Goal: Task Accomplishment & Management: Use online tool/utility

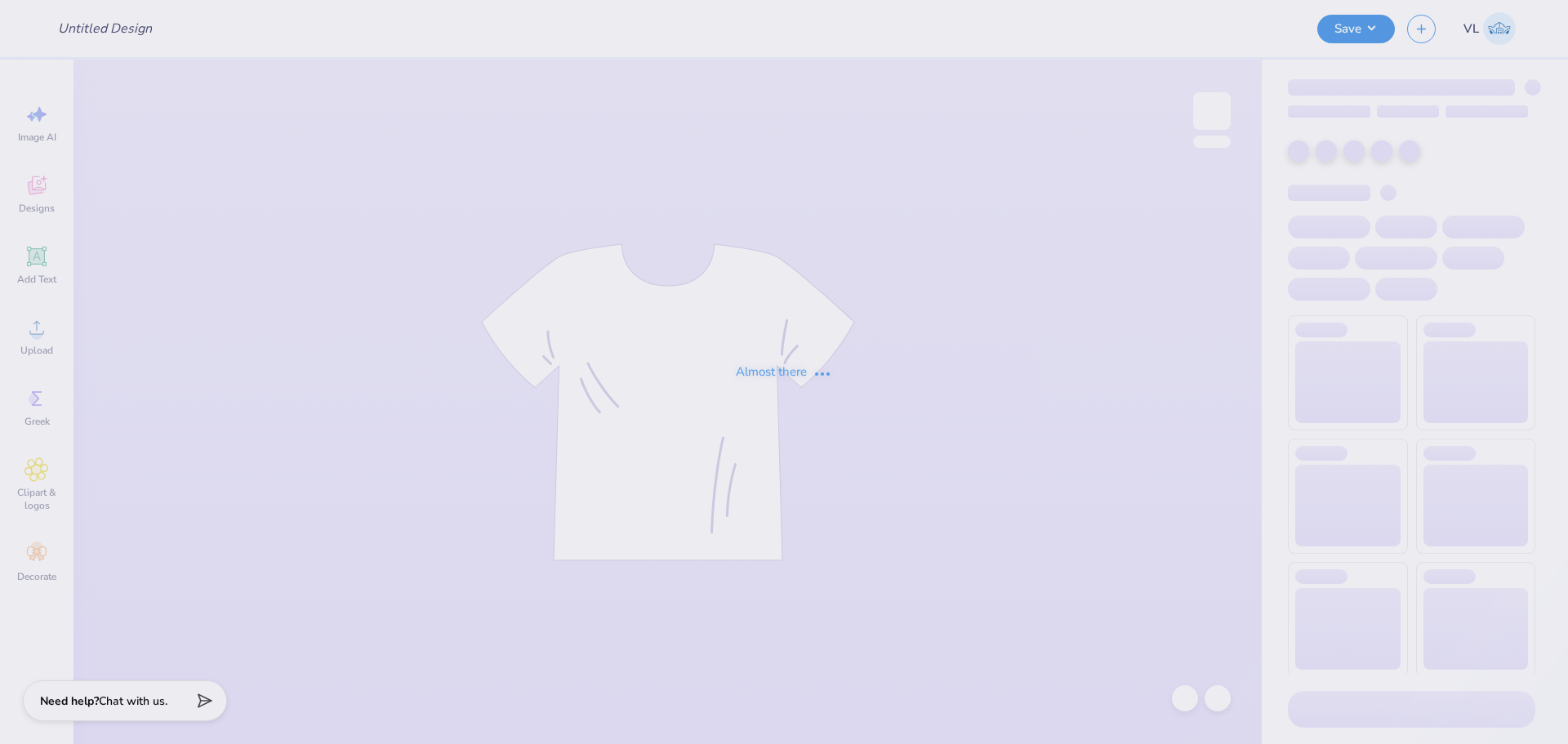
type input "SWEAT SHORTS"
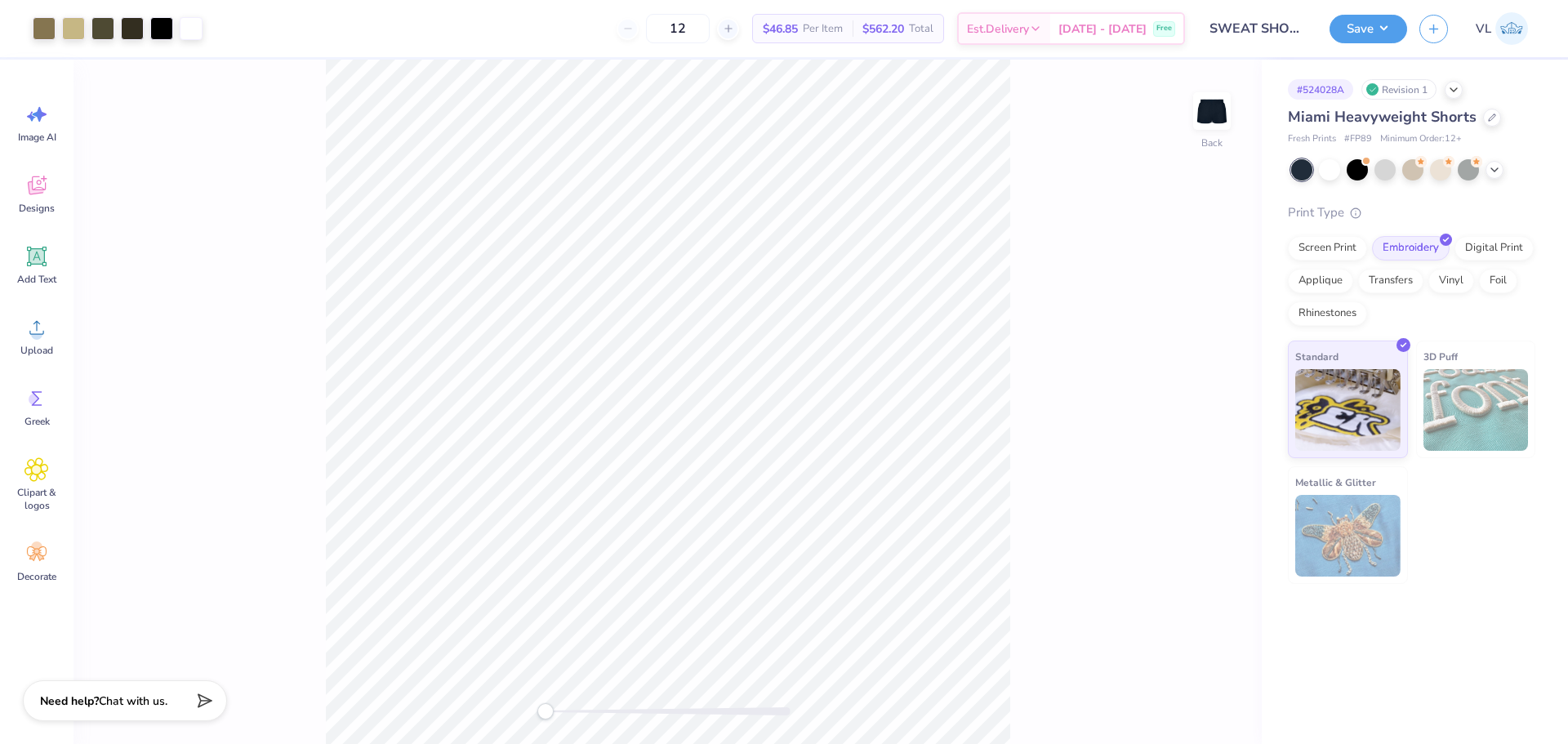
click at [802, 482] on div "Back" at bounding box center [668, 402] width 1188 height 684
drag, startPoint x: 1042, startPoint y: 671, endPoint x: 1036, endPoint y: 662, distance: 10.8
click at [1036, 662] on div "Back" at bounding box center [668, 402] width 1188 height 684
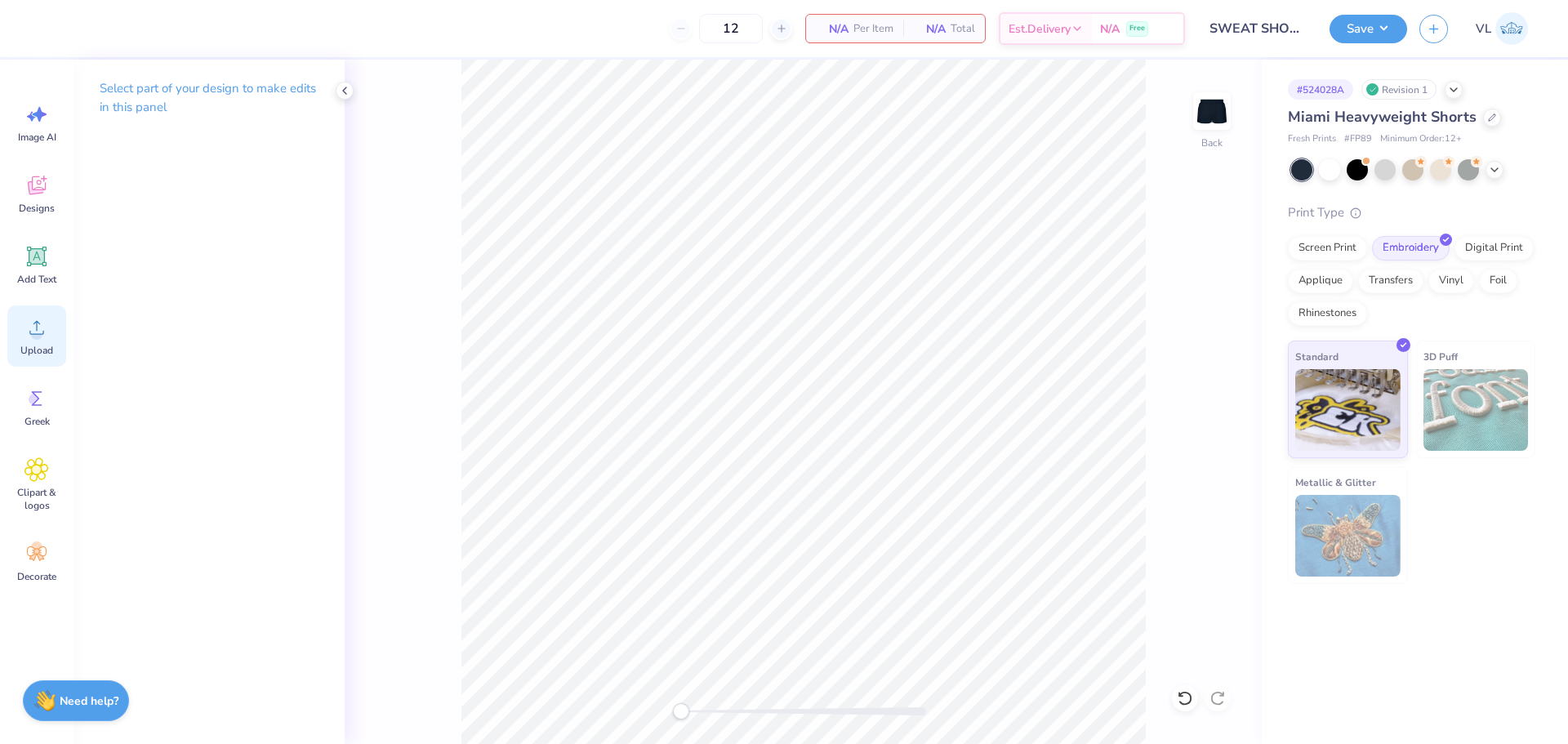
click at [32, 339] on icon at bounding box center [37, 328] width 25 height 25
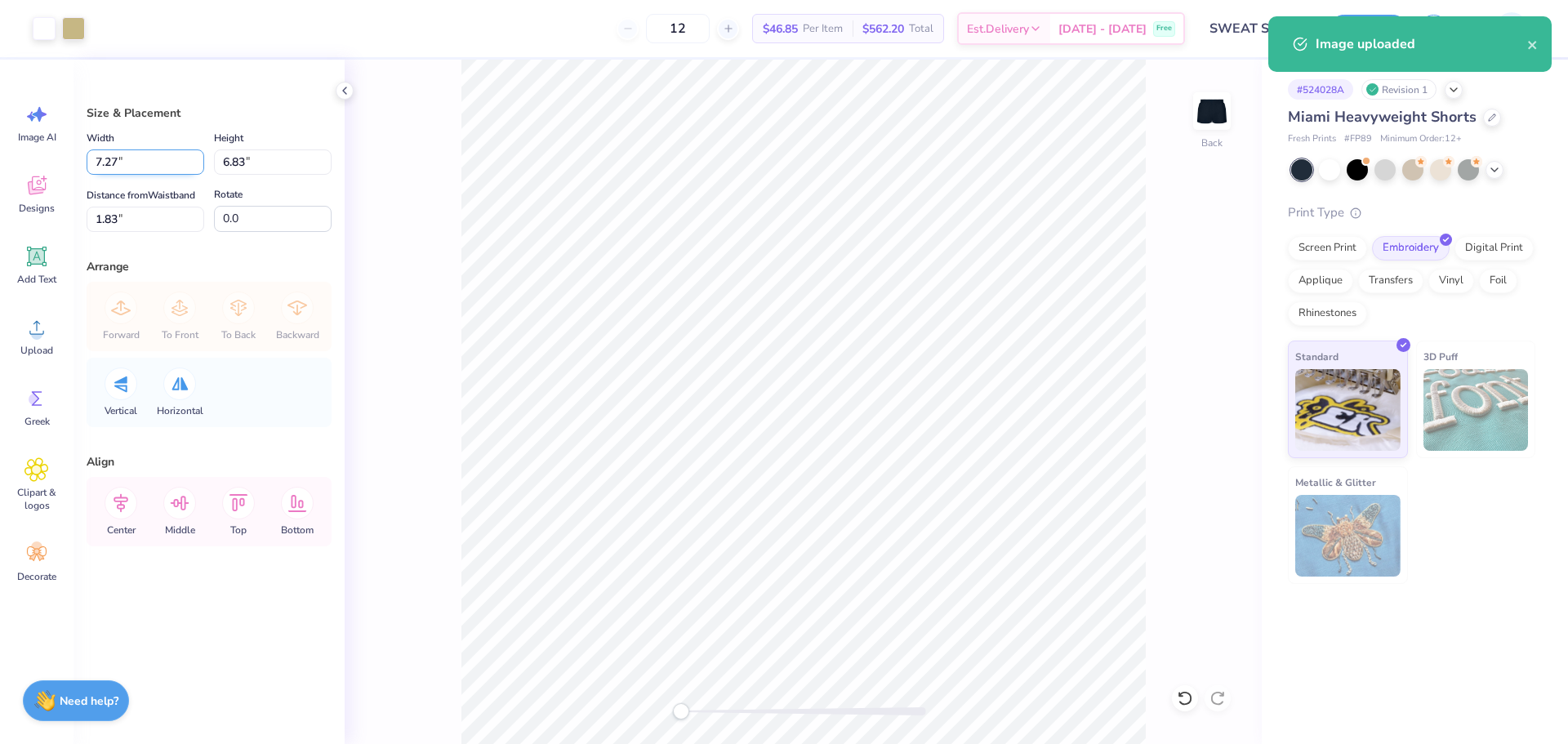
click at [145, 160] on input "7.27" at bounding box center [145, 162] width 117 height 26
type input "3.00"
type input "2.82"
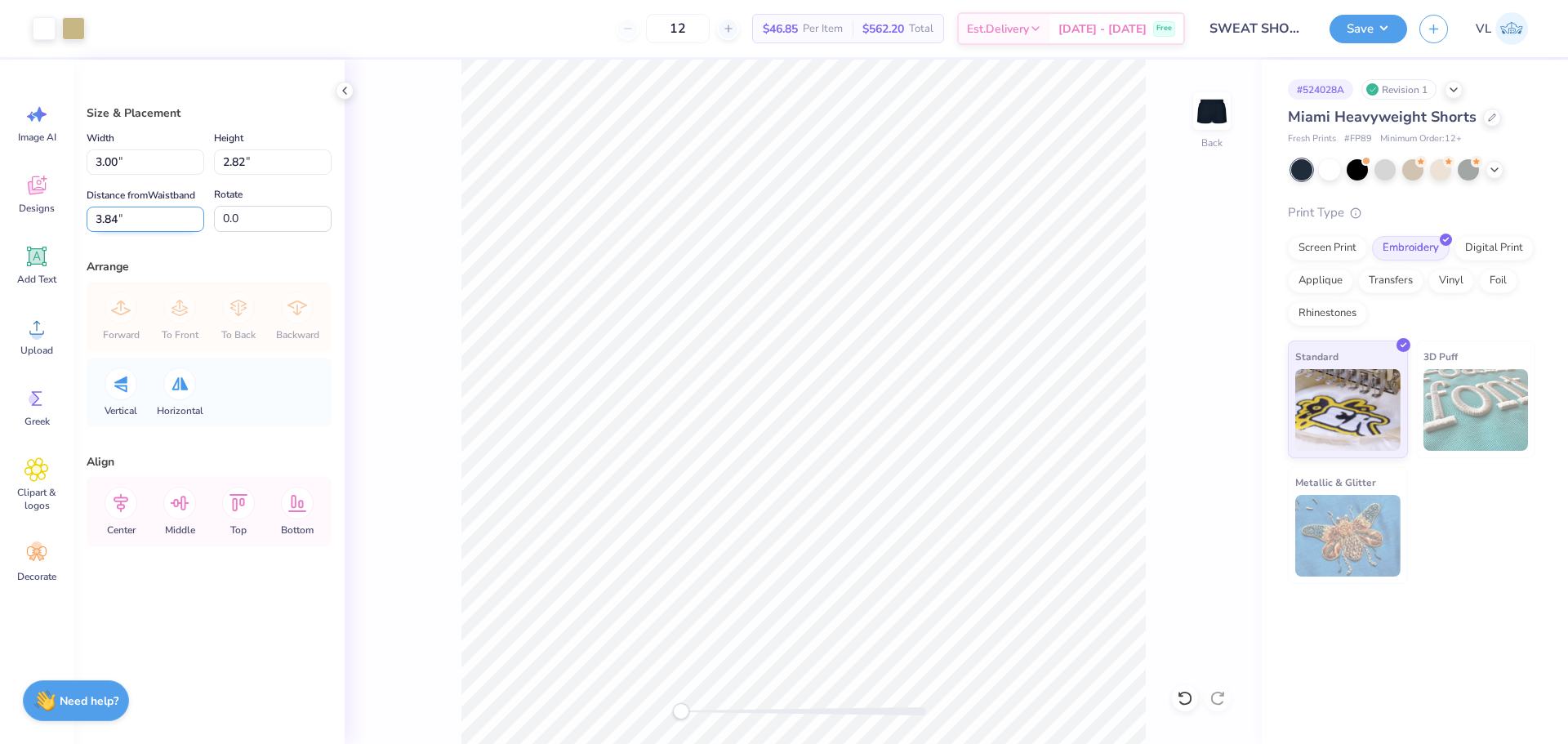
click at [104, 226] on input "3.84" at bounding box center [145, 219] width 117 height 26
click at [186, 215] on input "3.84" at bounding box center [145, 219] width 117 height 26
type input "7"
click at [137, 216] on input "7.00" at bounding box center [145, 219] width 117 height 26
click at [148, 213] on input "7.18" at bounding box center [145, 219] width 117 height 26
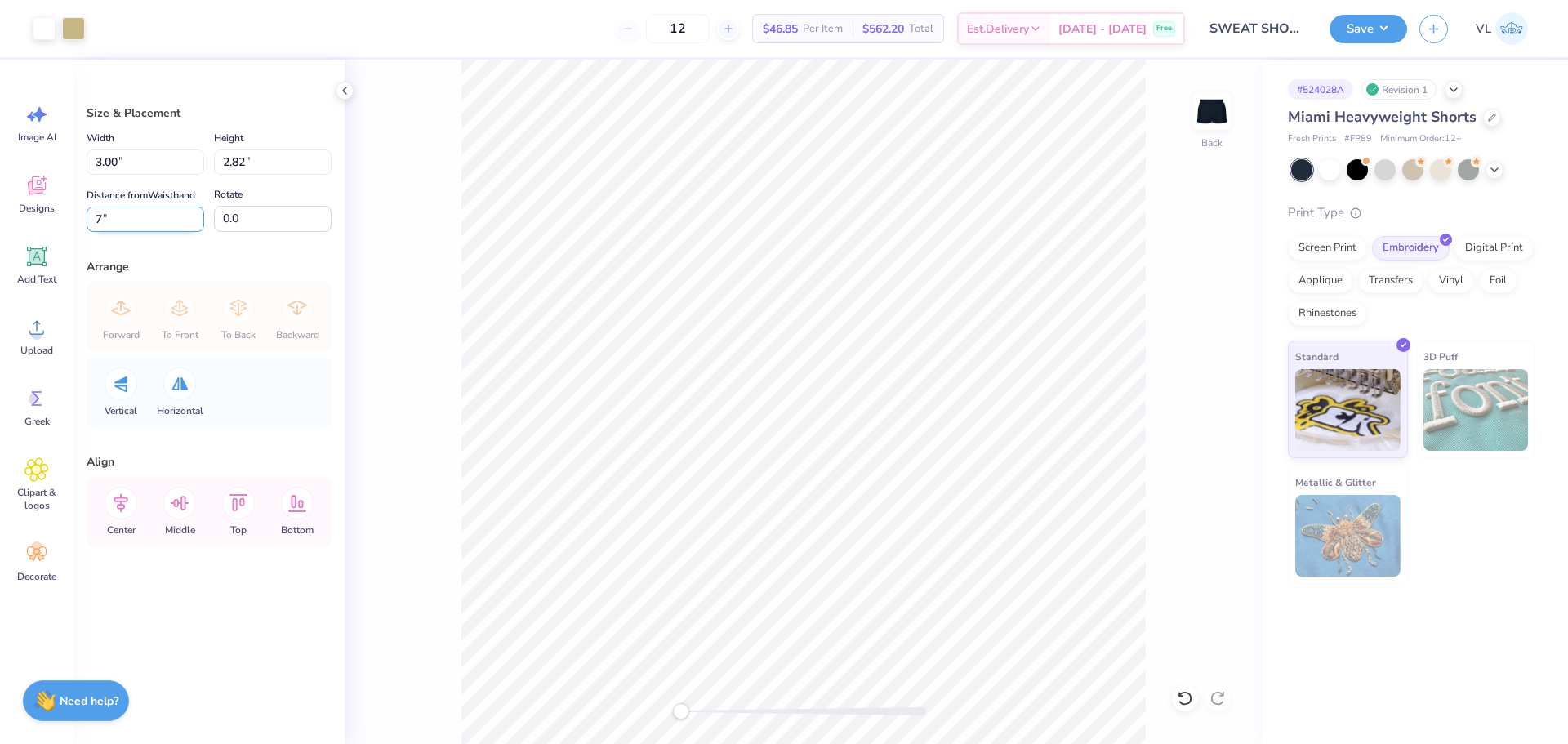
type input "7"
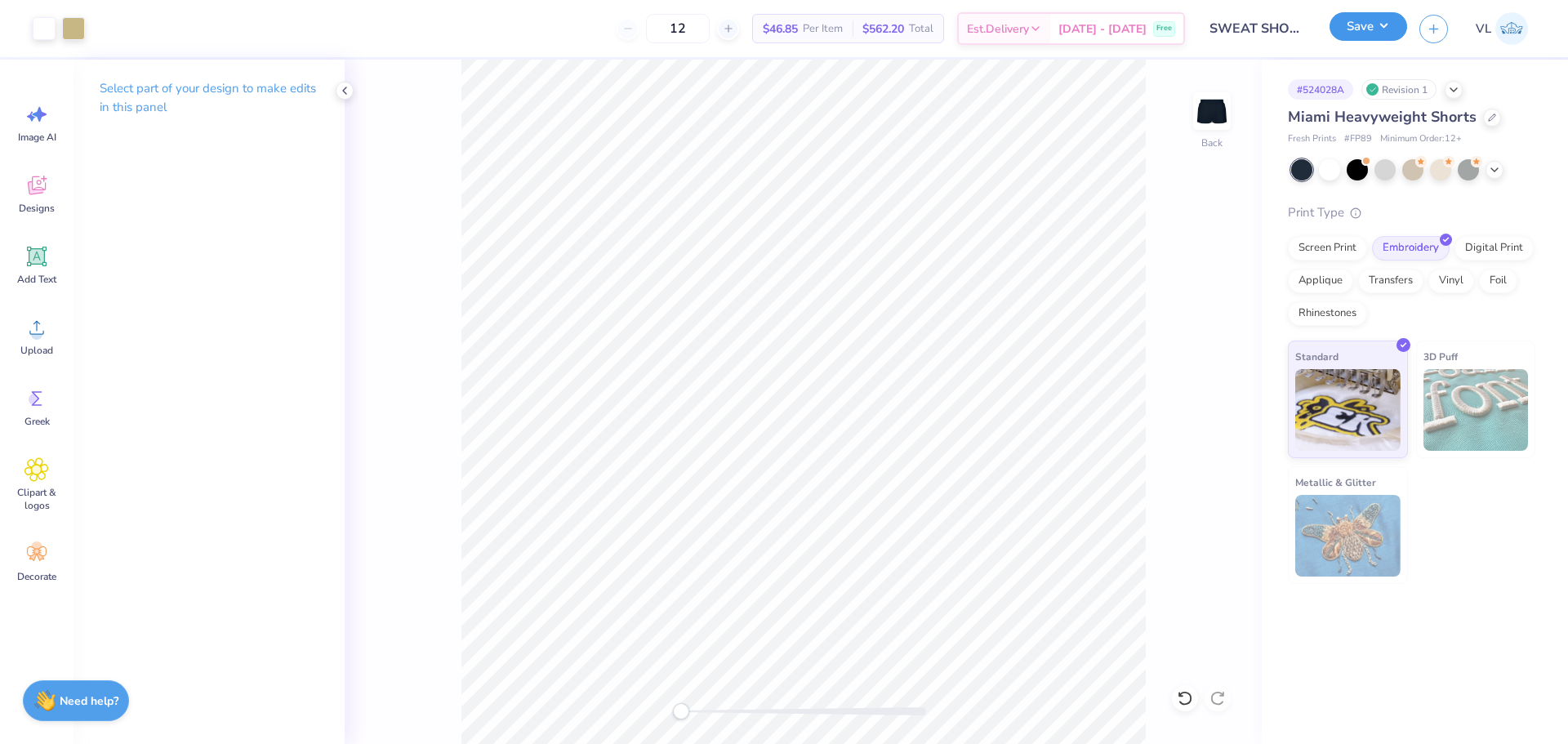
click at [1375, 24] on button "Save" at bounding box center [1368, 26] width 78 height 28
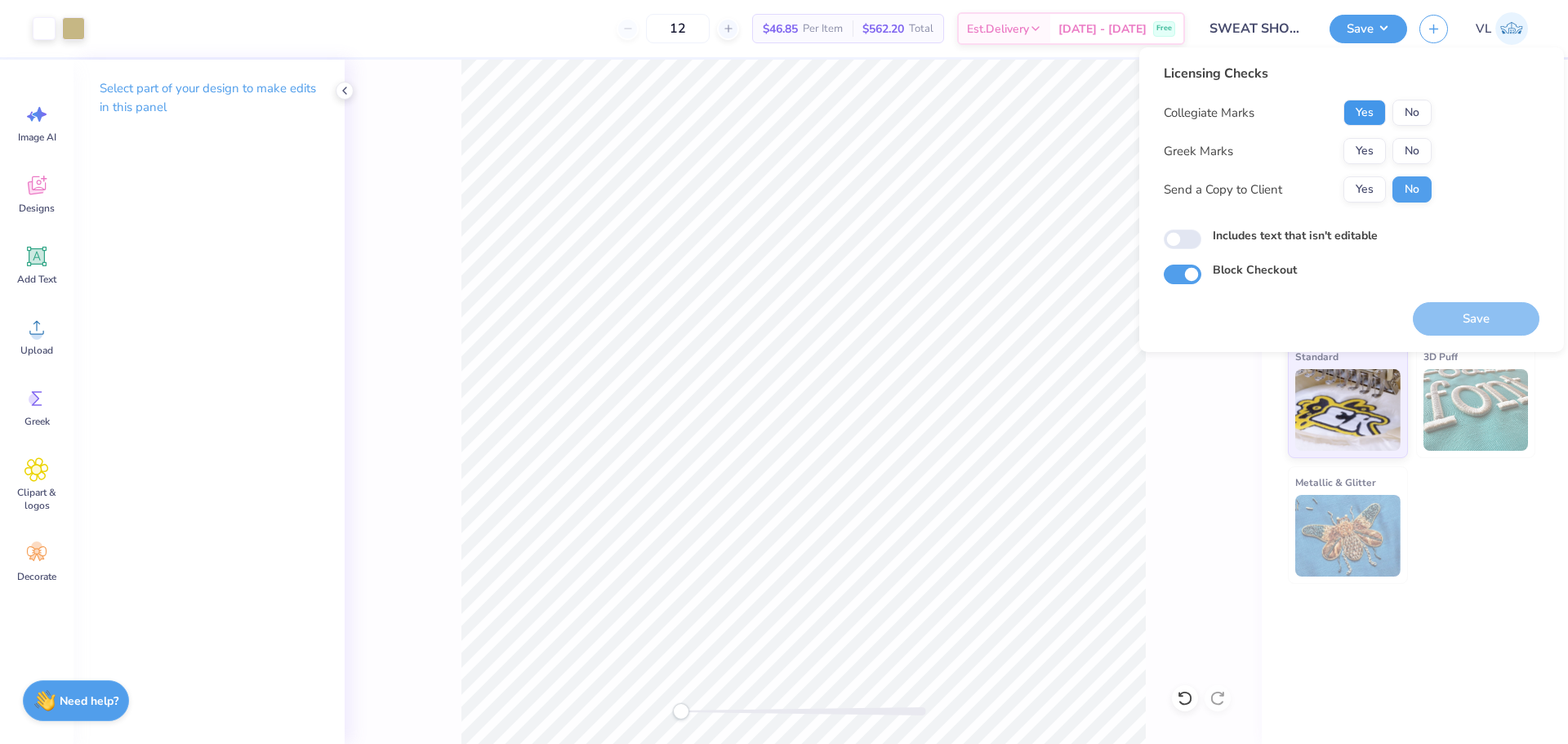
click at [1354, 112] on button "Yes" at bounding box center [1364, 113] width 42 height 26
click at [1414, 157] on button "No" at bounding box center [1411, 151] width 39 height 26
click at [1474, 302] on div "Save" at bounding box center [1476, 310] width 127 height 51
click at [1472, 316] on button "Save" at bounding box center [1476, 319] width 127 height 34
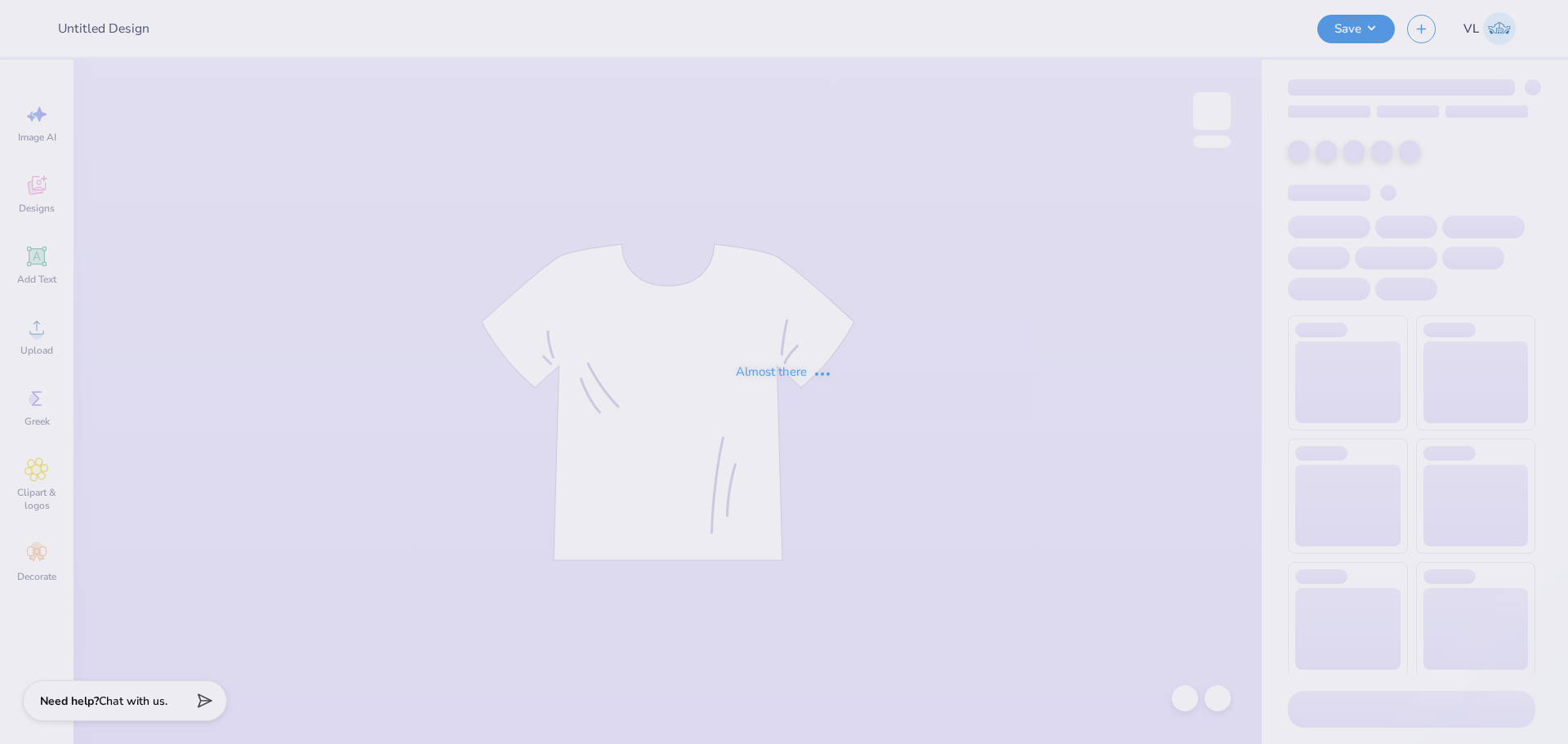
type input "SWEAT SHORTS"
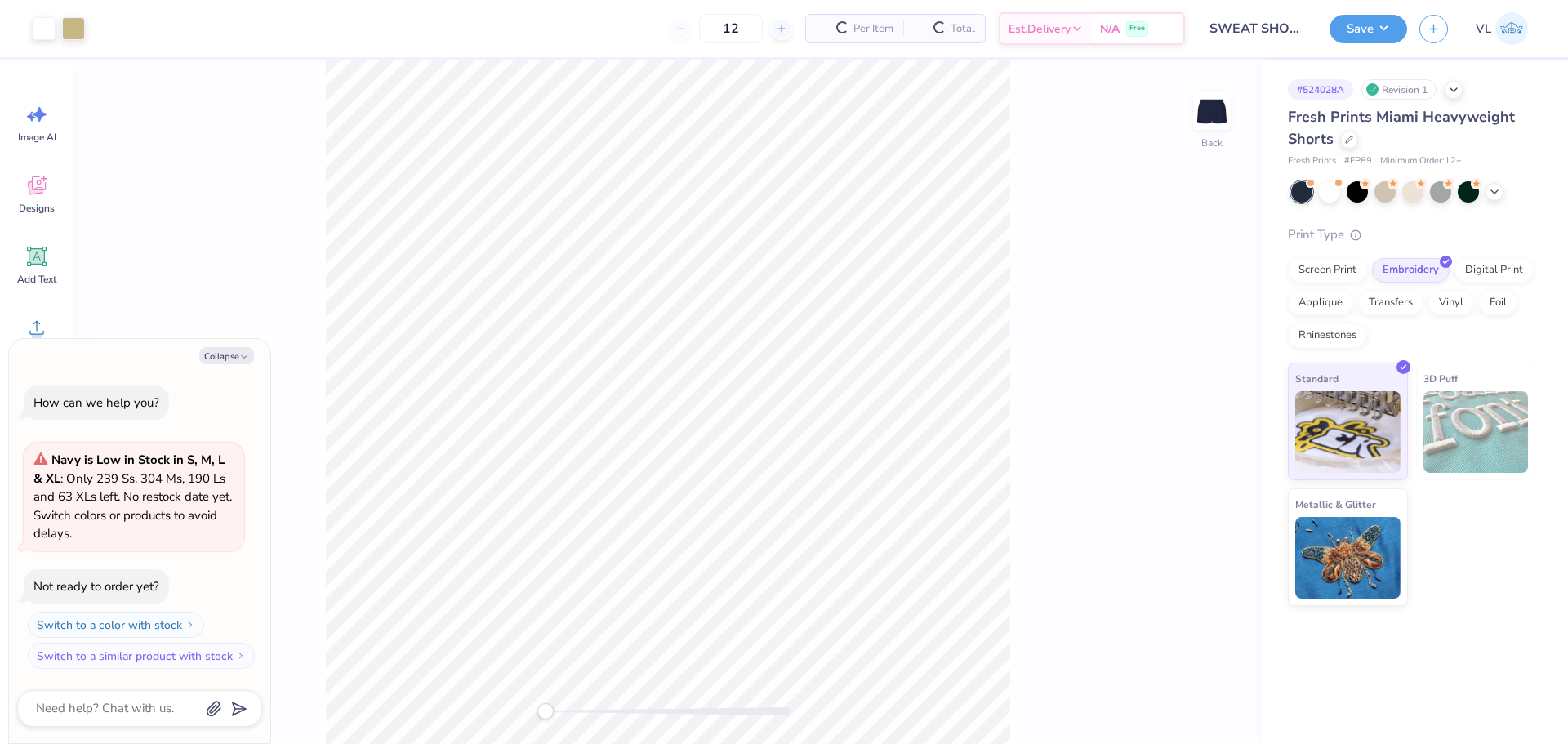
type textarea "x"
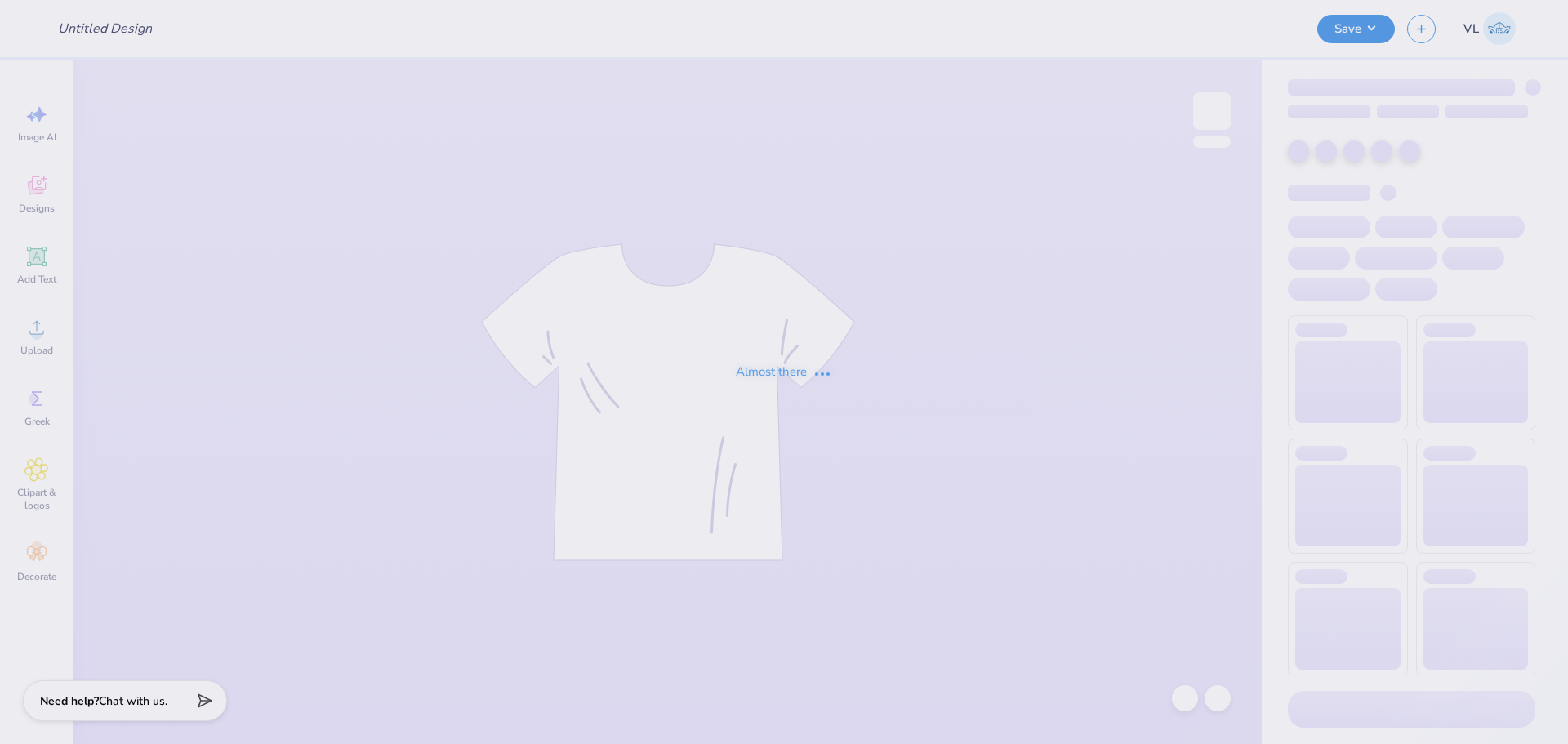
type input "SWEAT SHORTS"
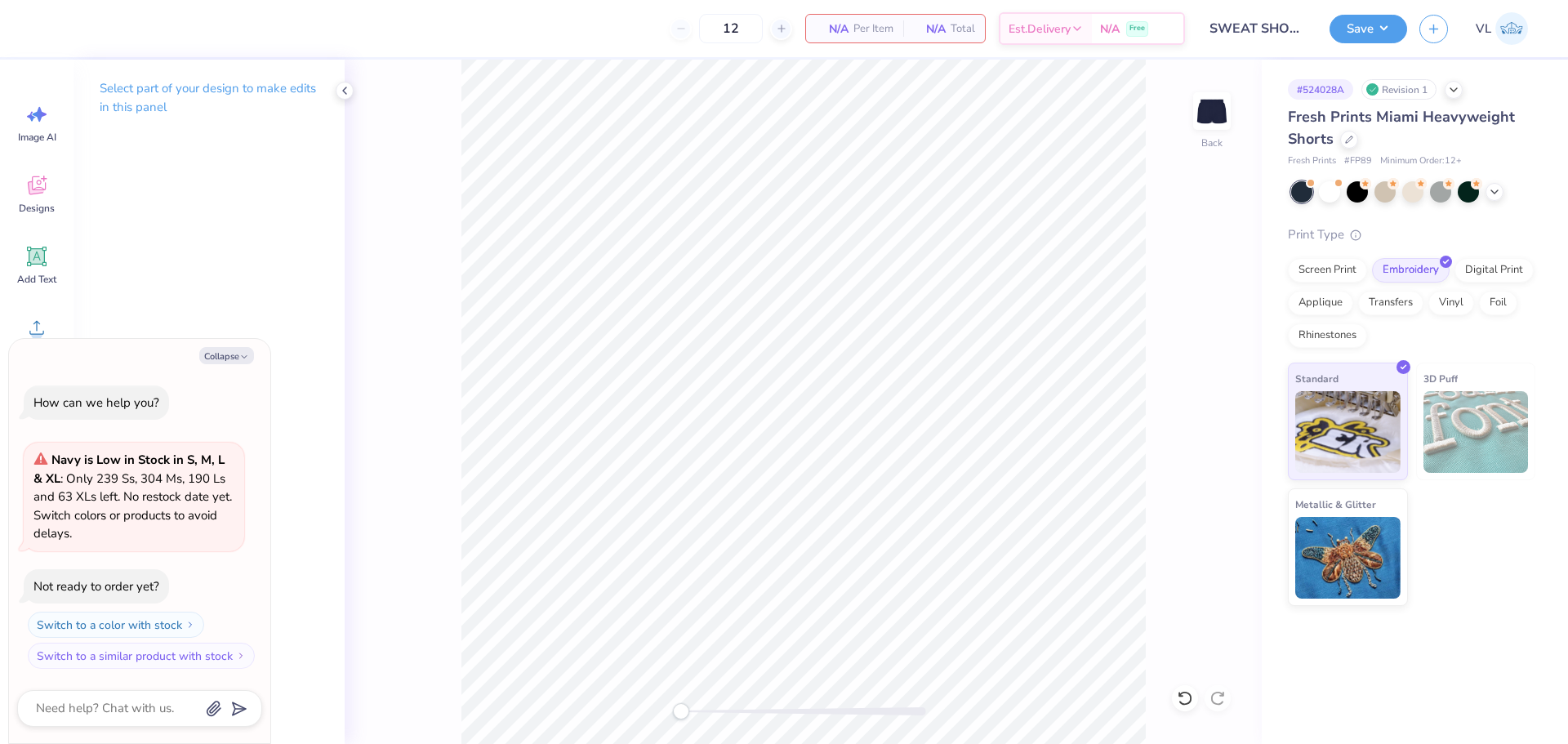
click at [248, 340] on div "Collapse How can we help you? Navy is Low in Stock in S, M, L & XL : Only 239 S…" at bounding box center [139, 542] width 261 height 405
click at [241, 353] on icon "button" at bounding box center [244, 357] width 10 height 10
type textarea "x"
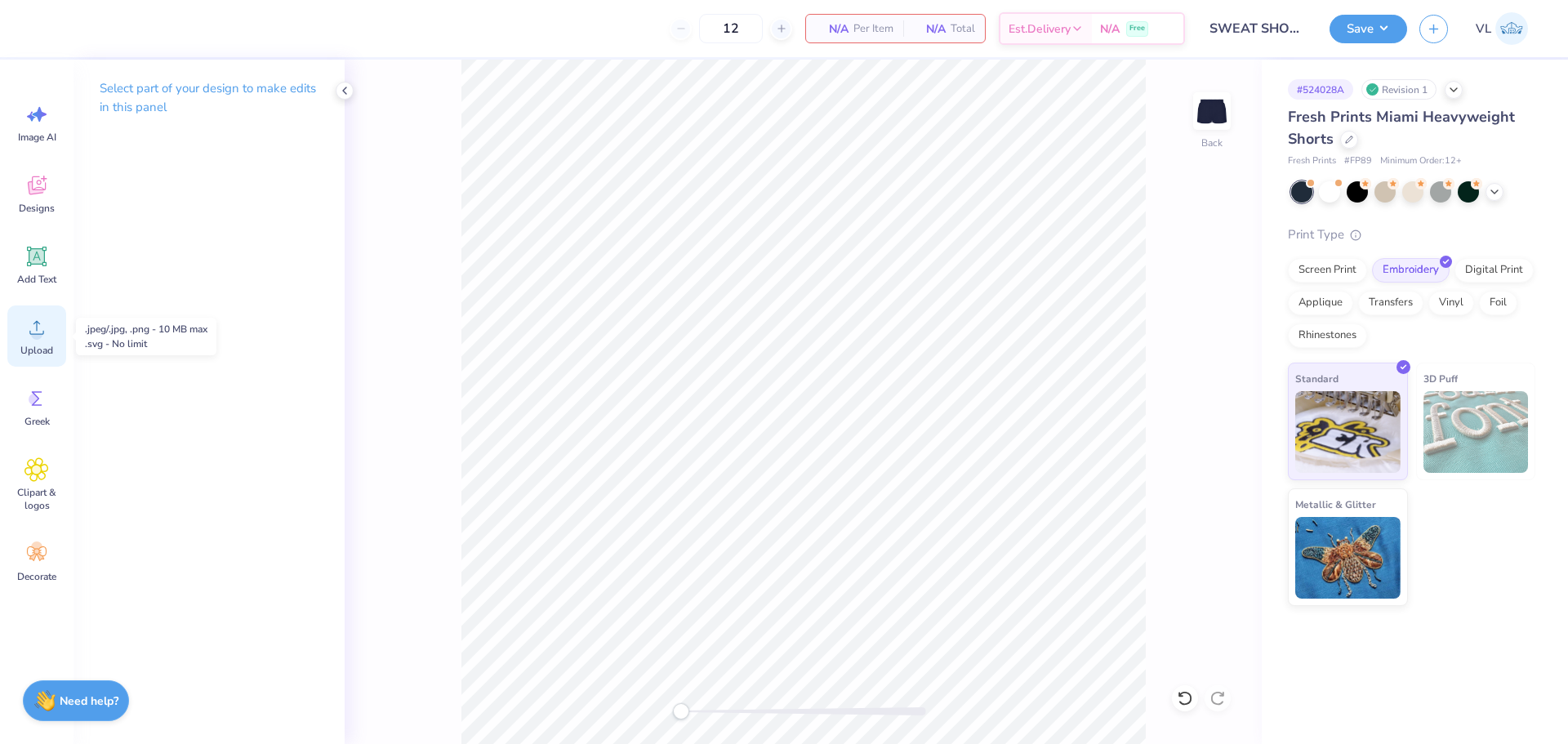
click at [48, 347] on span "Upload" at bounding box center [37, 350] width 33 height 13
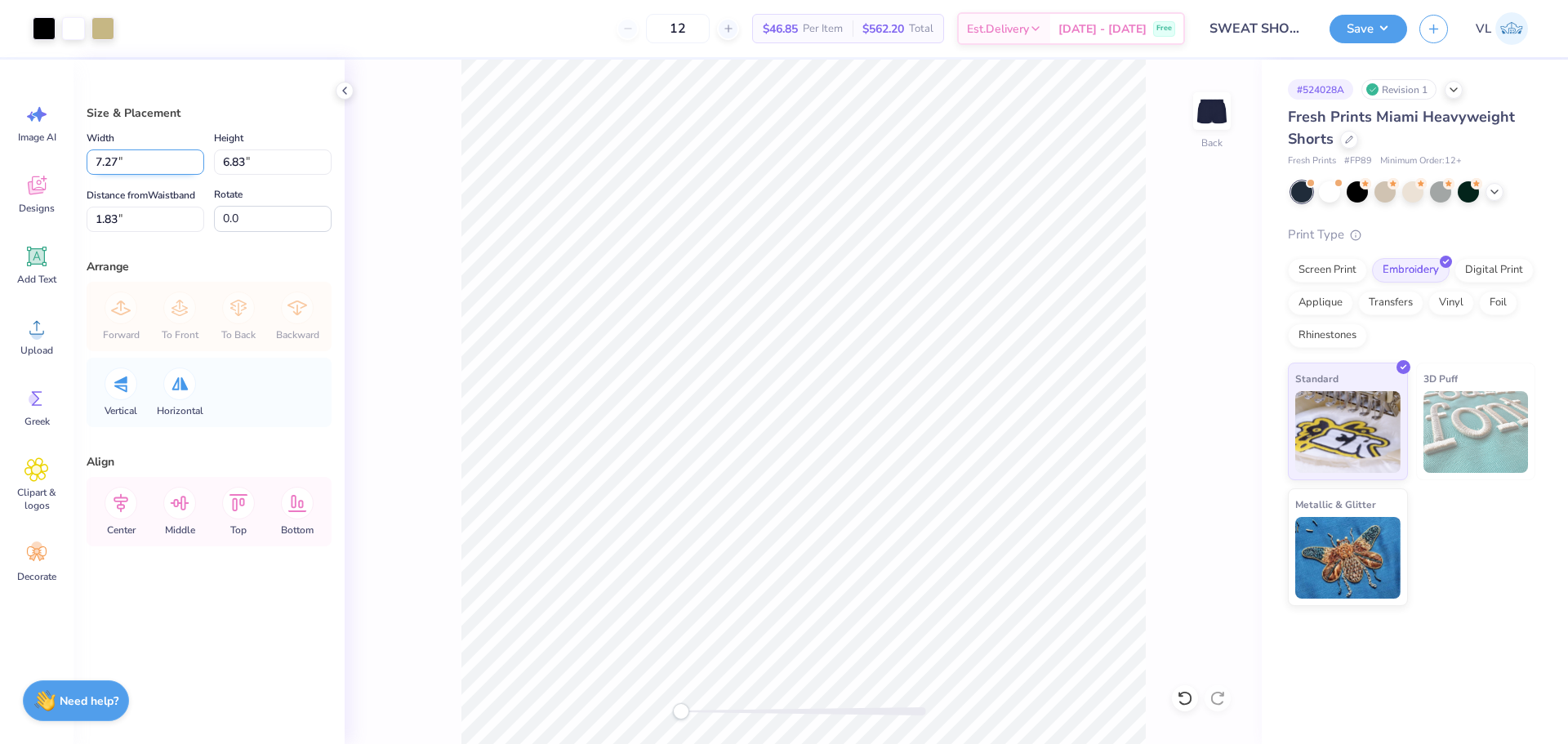
click at [179, 167] on input "7.27" at bounding box center [145, 162] width 117 height 26
type input "3.00"
type input "2.82"
type input "7"
click at [144, 217] on input "6.94" at bounding box center [145, 219] width 117 height 26
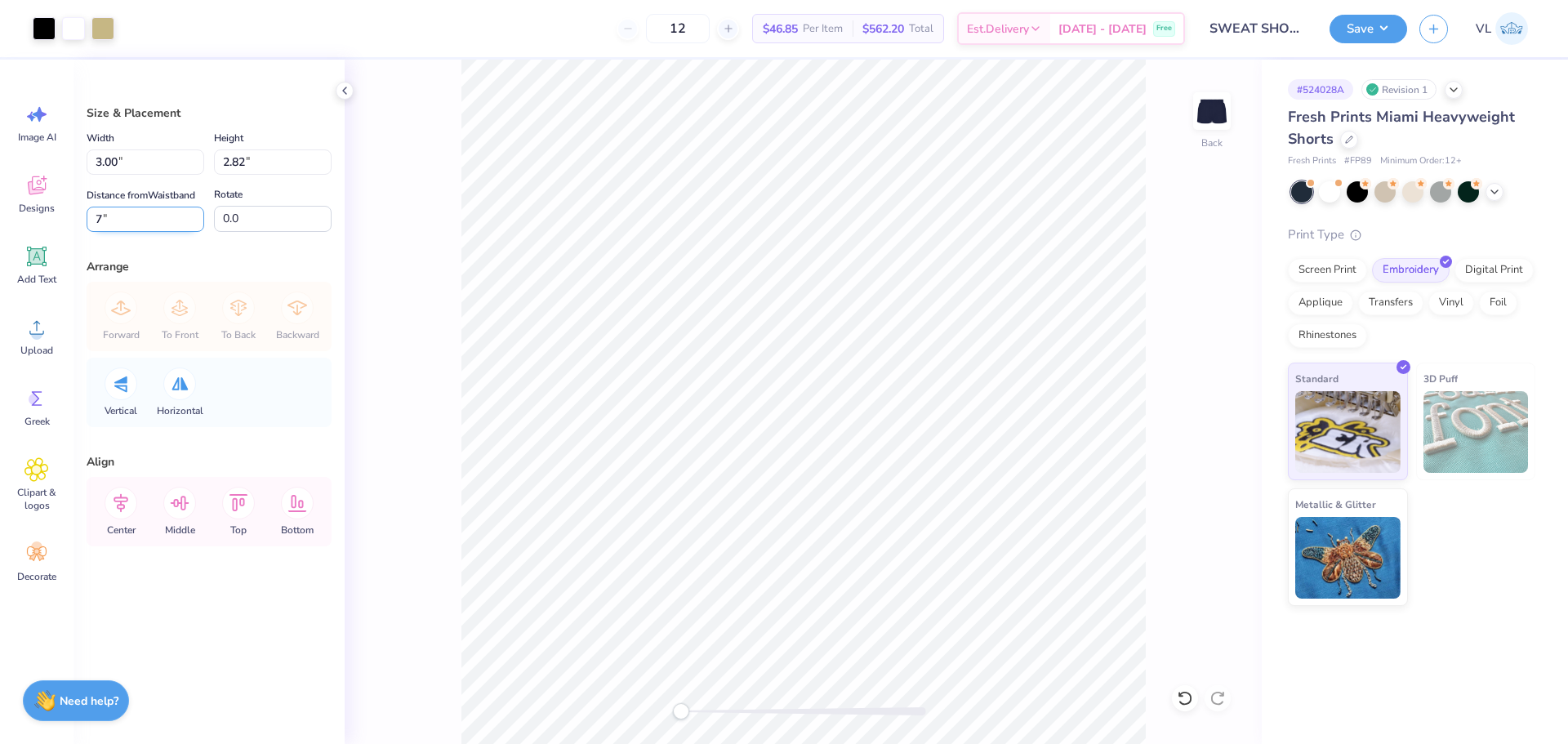
type input "7"
click at [1360, 34] on button "Save" at bounding box center [1368, 26] width 78 height 28
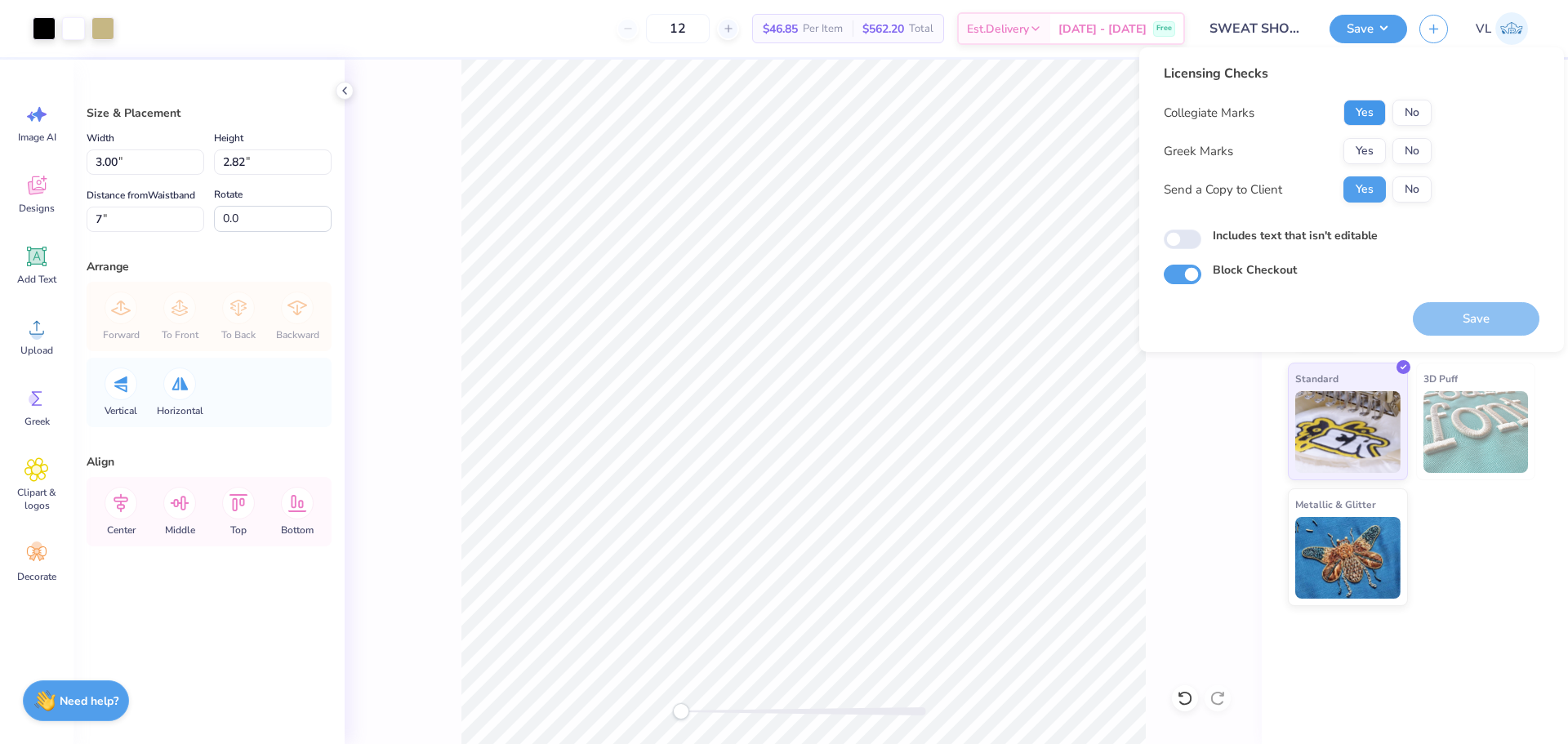
click at [1362, 106] on button "Yes" at bounding box center [1364, 113] width 42 height 26
click at [1400, 153] on button "No" at bounding box center [1411, 151] width 39 height 26
click at [1452, 322] on button "Save" at bounding box center [1476, 319] width 127 height 34
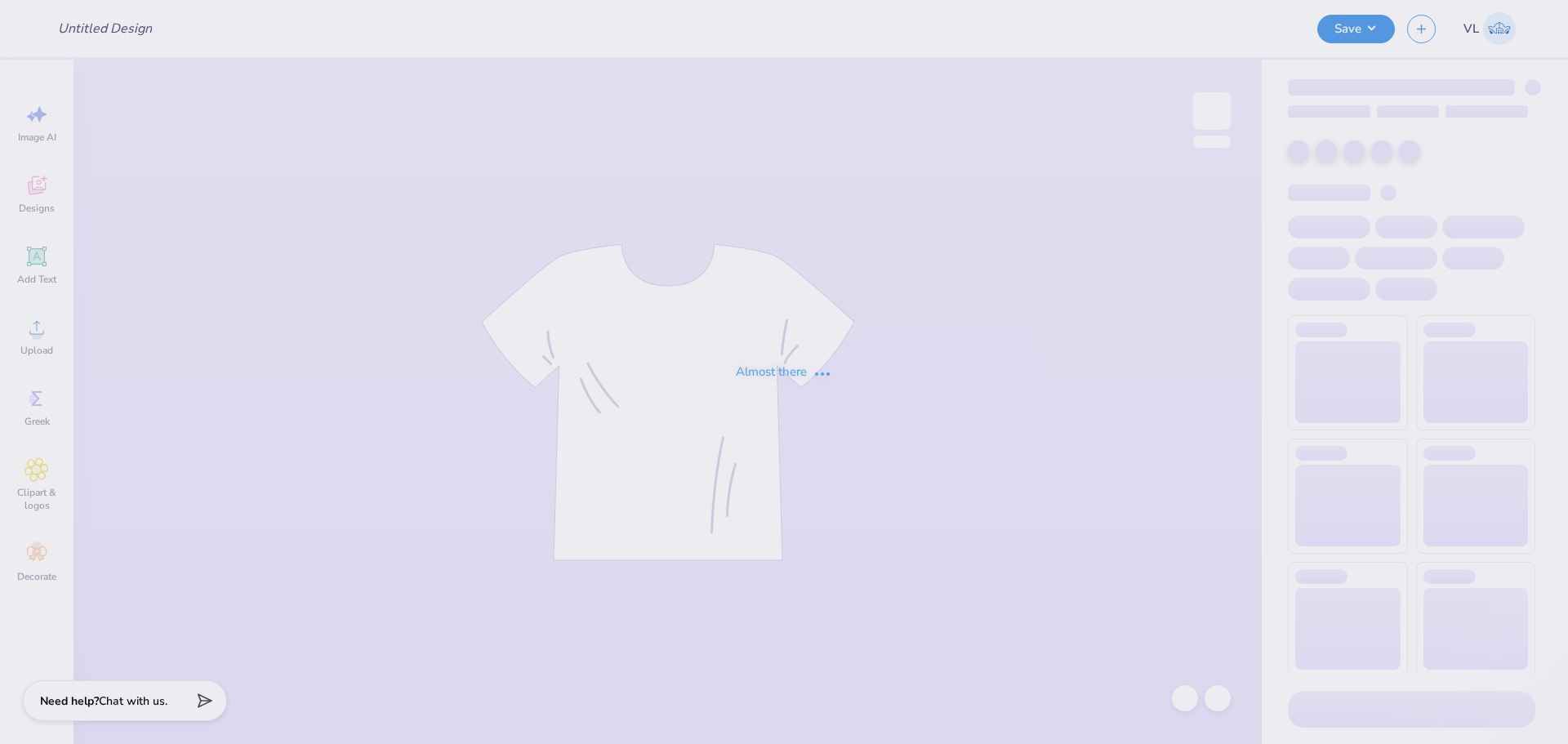
type input "HOODIE ALT"
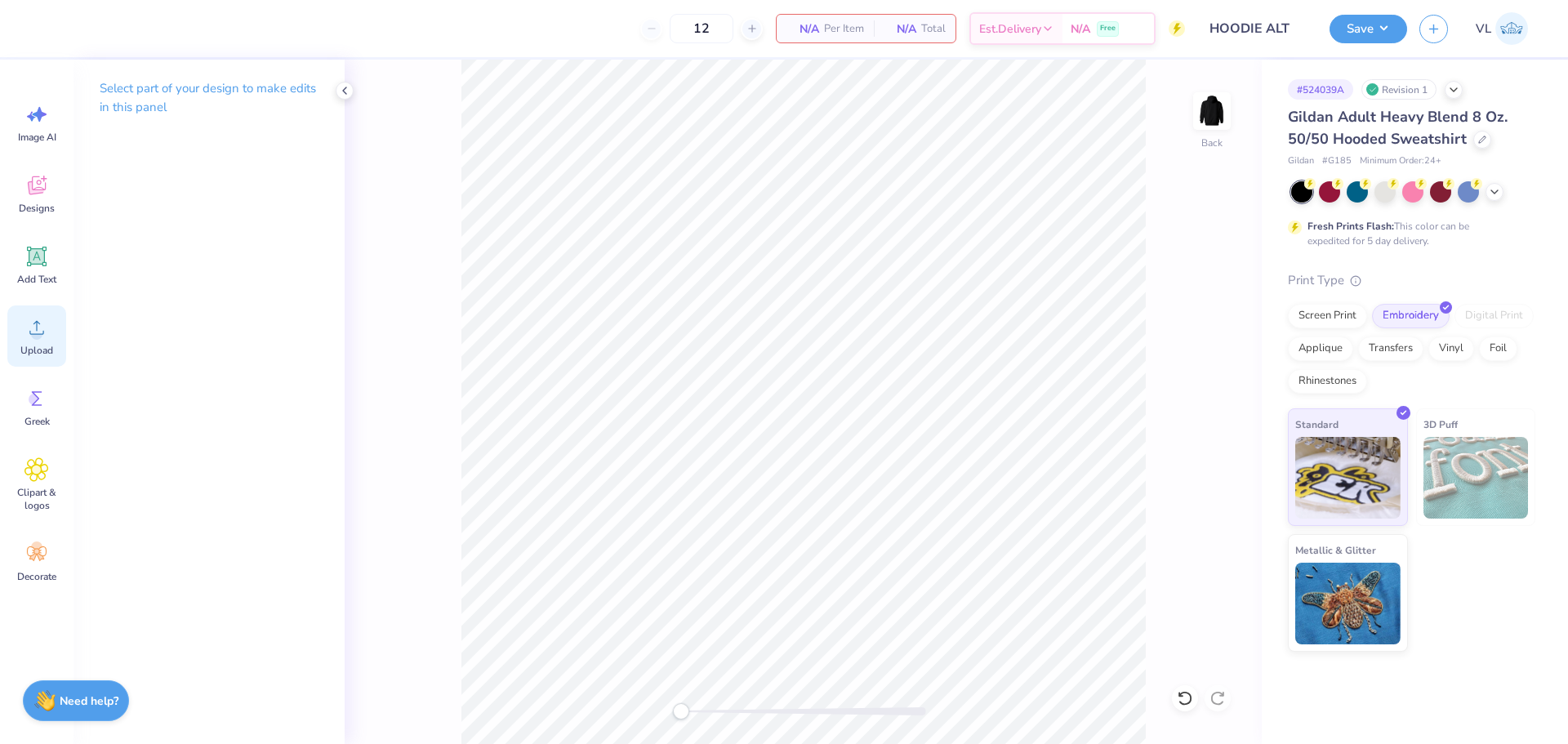
click at [41, 355] on span "Upload" at bounding box center [37, 350] width 33 height 13
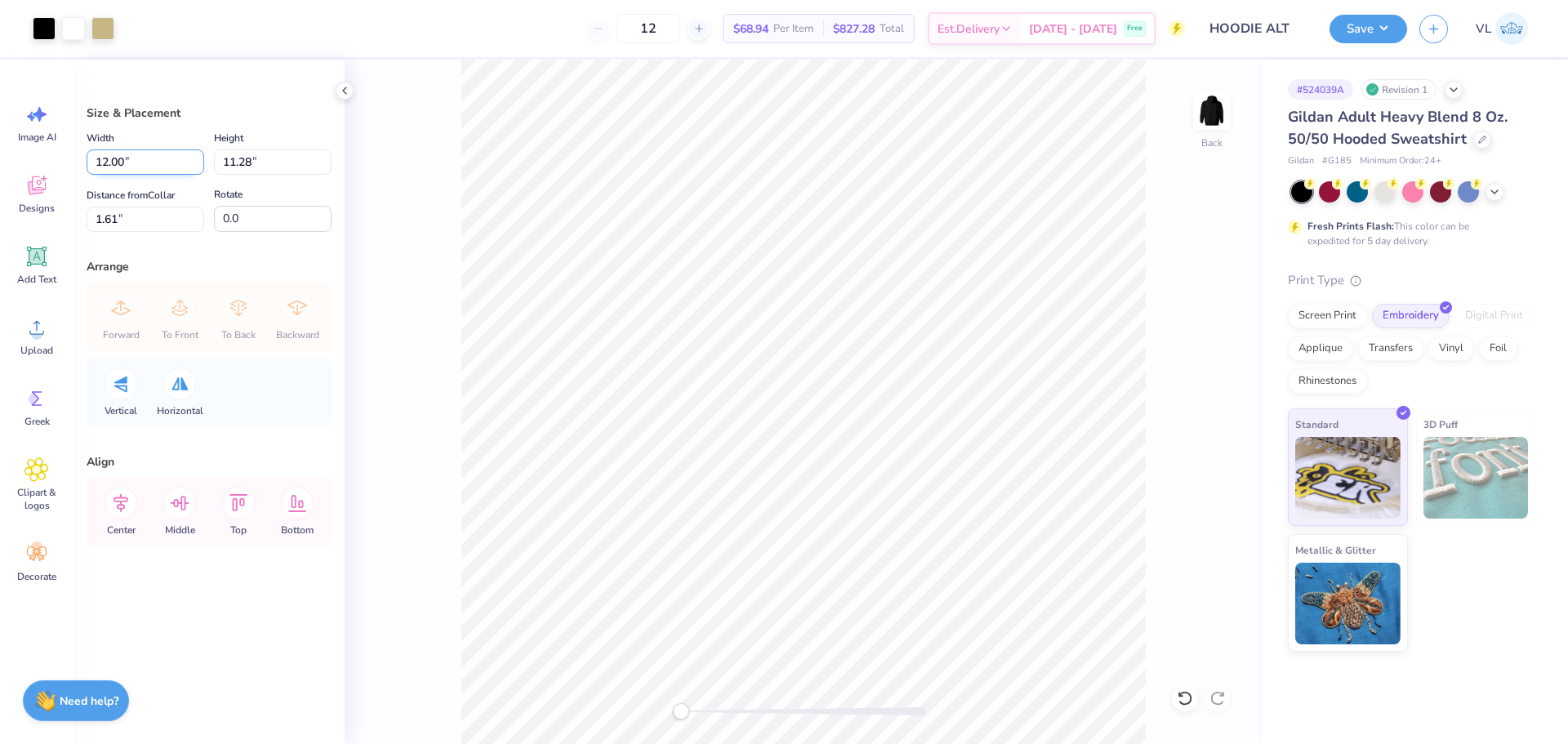
click at [152, 167] on input "12.00" at bounding box center [145, 162] width 117 height 26
type input "3.50"
type input "3.29"
type input "3"
click at [1346, 27] on button "Save" at bounding box center [1368, 26] width 78 height 28
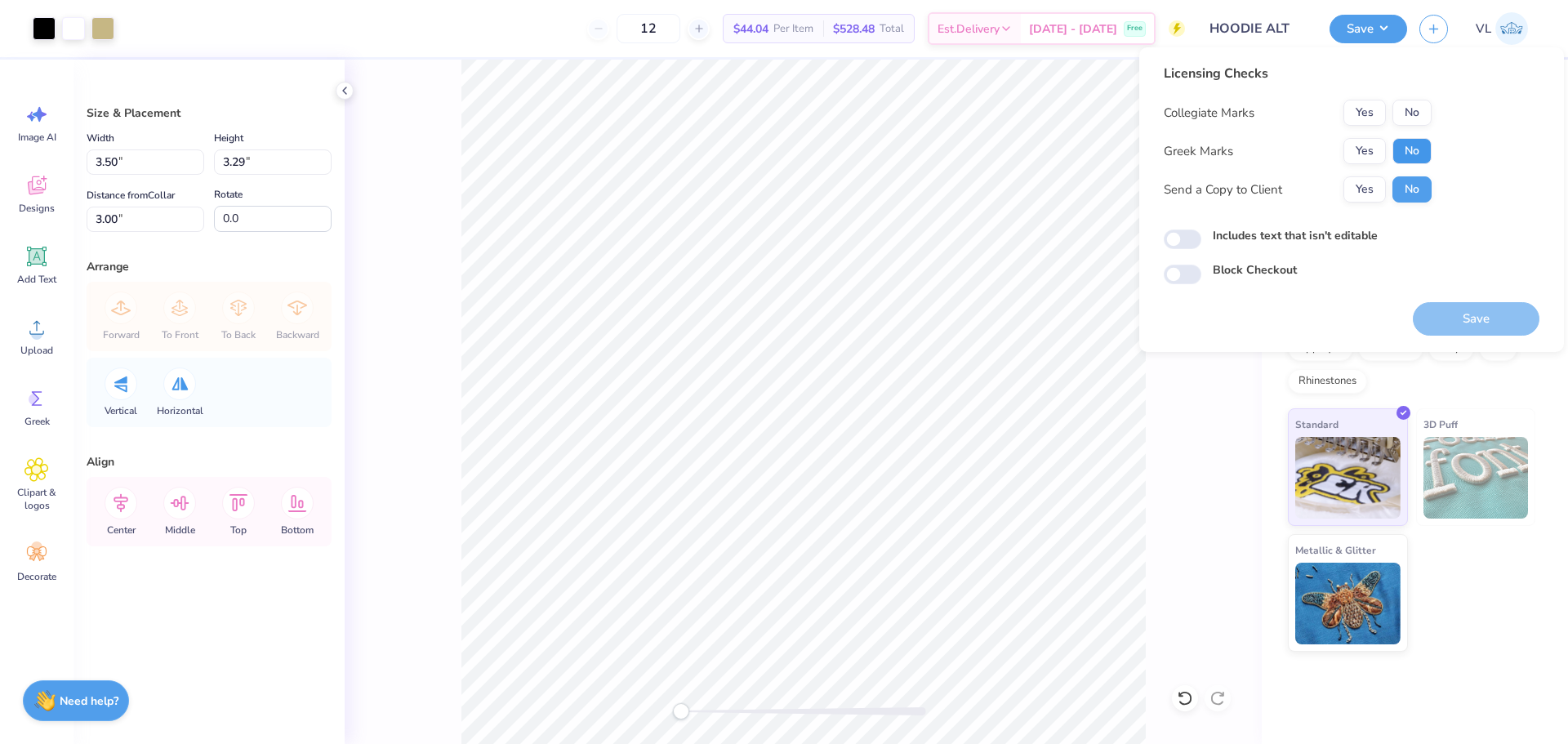
click at [1404, 147] on button "No" at bounding box center [1411, 151] width 39 height 26
click at [1366, 112] on button "Yes" at bounding box center [1364, 113] width 42 height 26
drag, startPoint x: 1436, startPoint y: 308, endPoint x: 1445, endPoint y: 306, distance: 9.2
click at [1445, 283] on div "Licensing Checks Collegiate Marks Yes No Greek Marks Yes No Send a Copy to Clie…" at bounding box center [1352, 199] width 376 height 272
click at [1439, 316] on button "Save" at bounding box center [1476, 319] width 127 height 34
